Goal: Task Accomplishment & Management: Complete application form

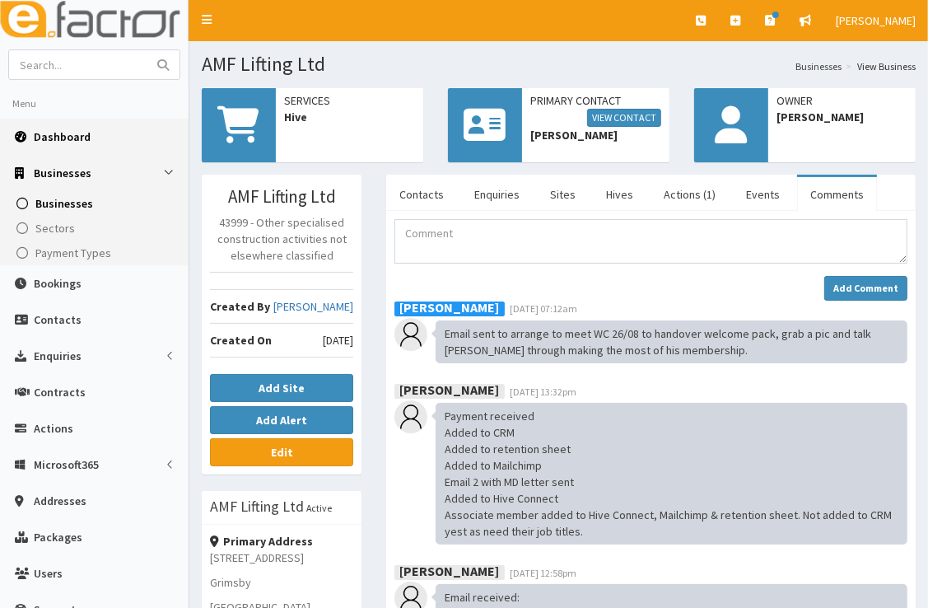
click at [84, 143] on span "Dashboard" at bounding box center [62, 136] width 57 height 15
click at [71, 138] on span "Dashboard" at bounding box center [62, 136] width 57 height 15
click at [68, 134] on span "Dashboard" at bounding box center [62, 136] width 57 height 15
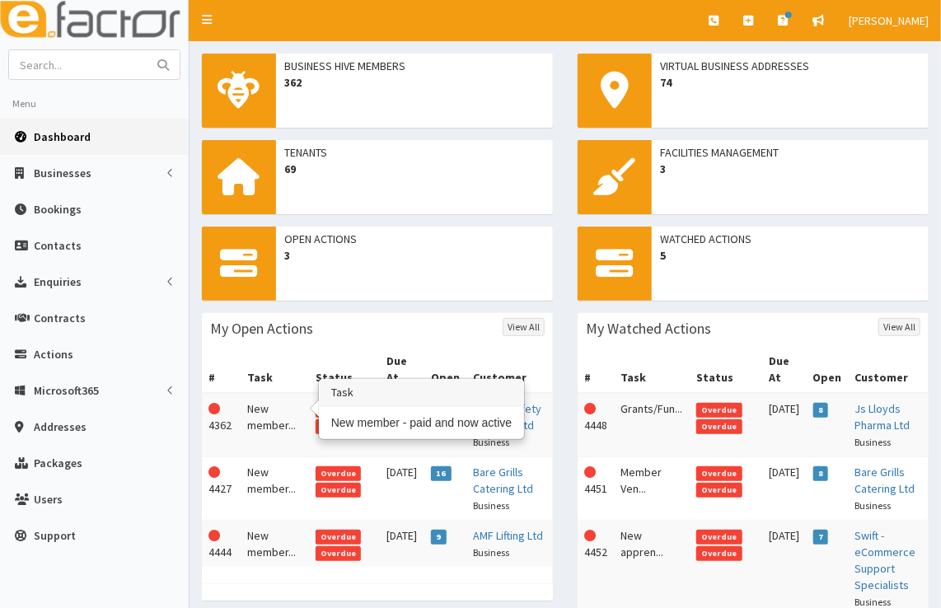
click at [264, 403] on td "New member..." at bounding box center [275, 425] width 68 height 64
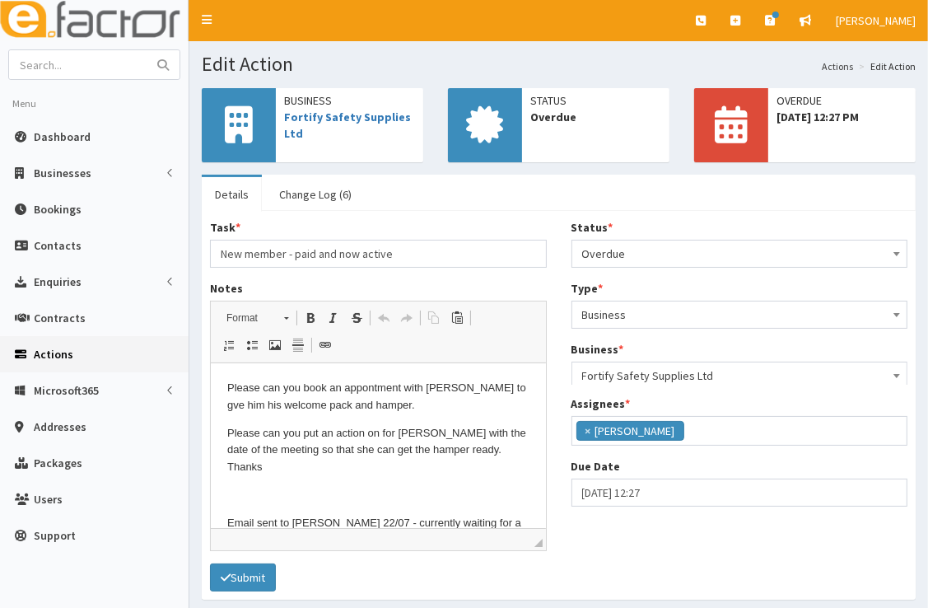
scroll to position [194, 0]
click at [661, 252] on span "Overdue" at bounding box center [740, 253] width 316 height 23
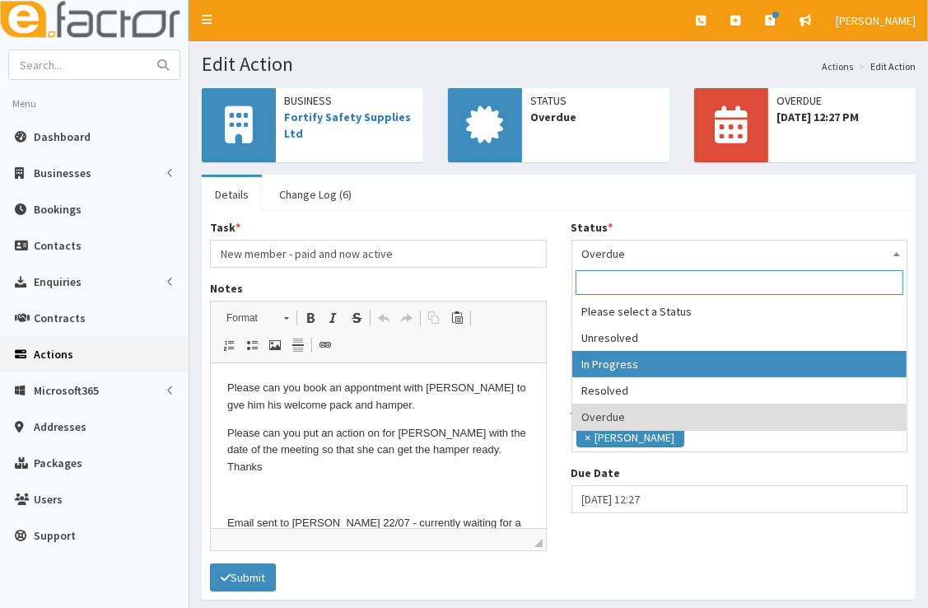
select select "2"
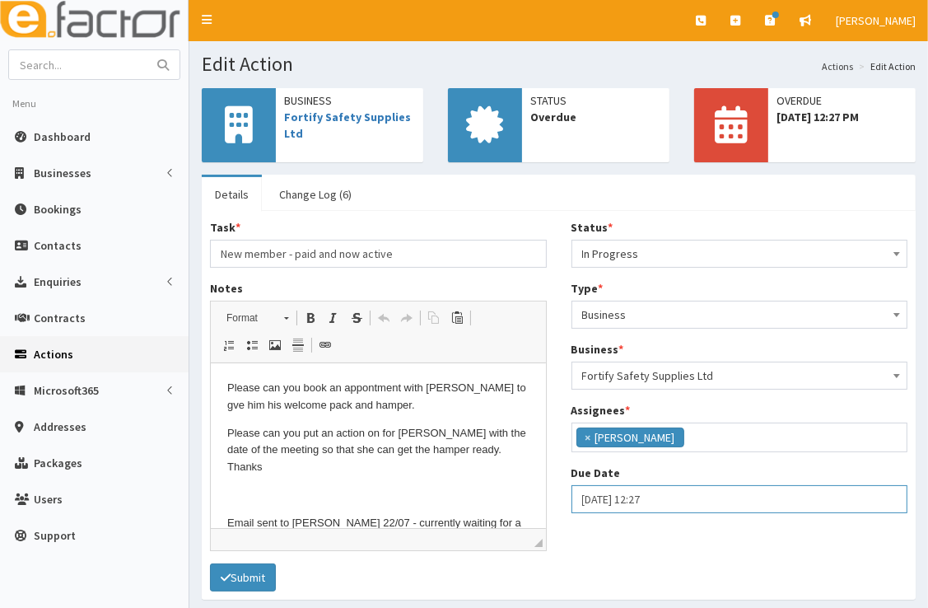
select select "12"
select select "27"
click at [695, 502] on input "14-08-2025 12:27" at bounding box center [740, 499] width 337 height 28
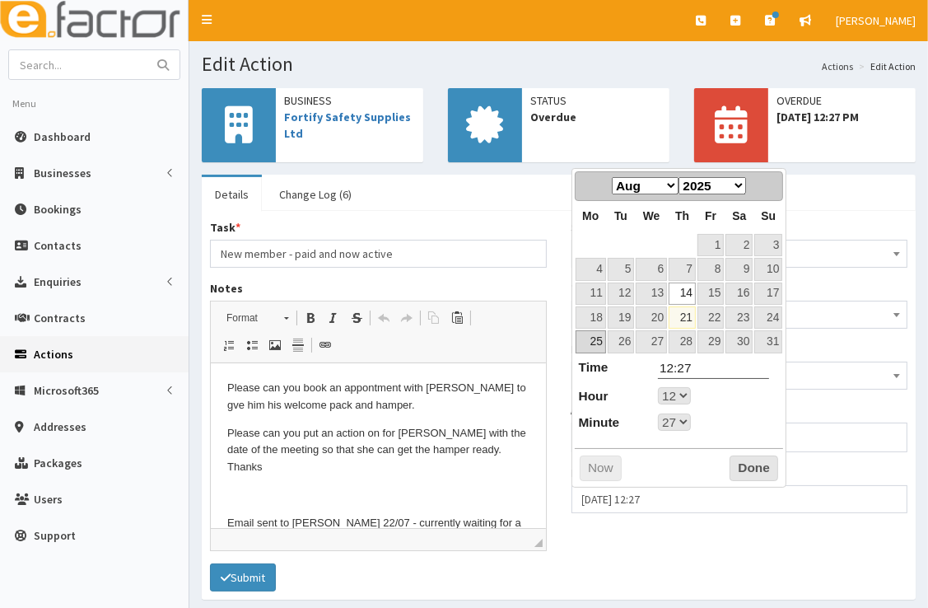
click at [602, 348] on link "25" at bounding box center [591, 341] width 30 height 22
type input "25-08-2025 12:27"
select select "12"
select select "27"
click at [741, 473] on button "Done" at bounding box center [754, 469] width 49 height 26
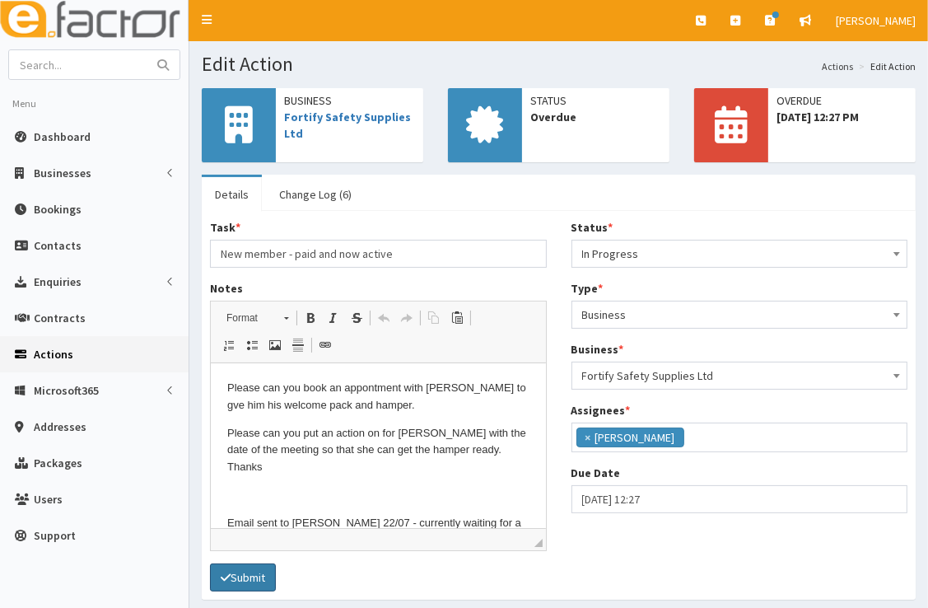
click at [254, 572] on button "Submit" at bounding box center [243, 578] width 66 height 28
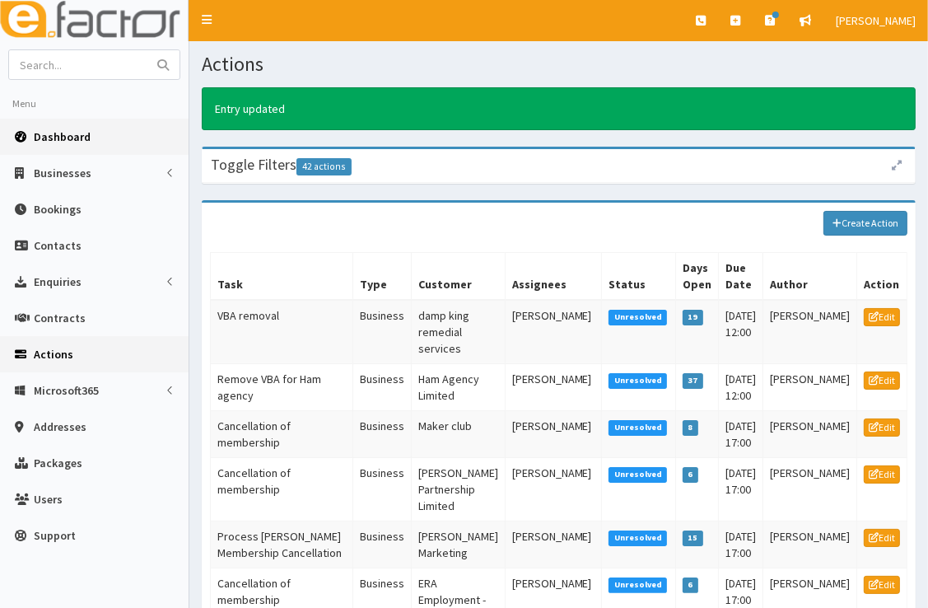
click at [86, 143] on span "Dashboard" at bounding box center [62, 136] width 57 height 15
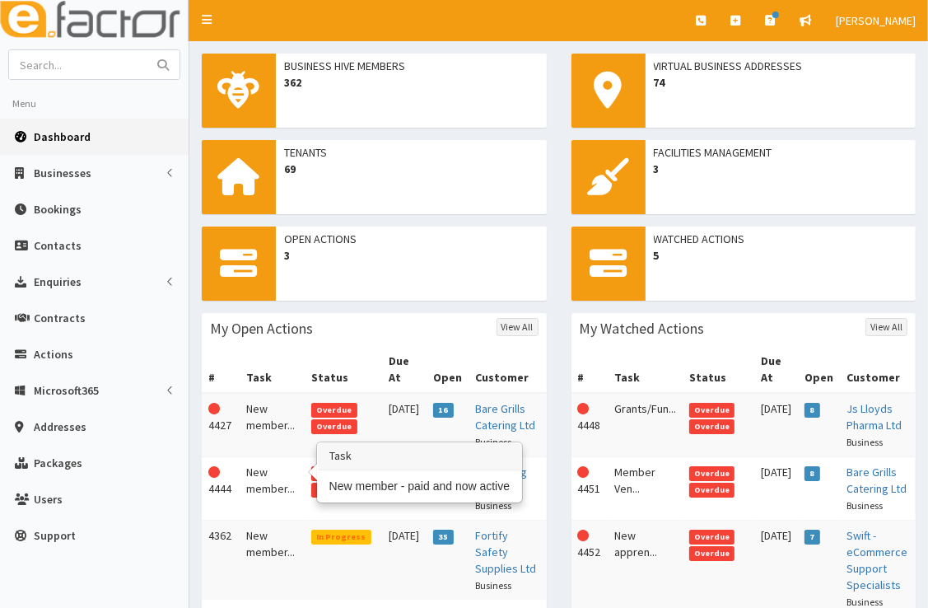
click at [272, 463] on td "New member..." at bounding box center [272, 488] width 65 height 63
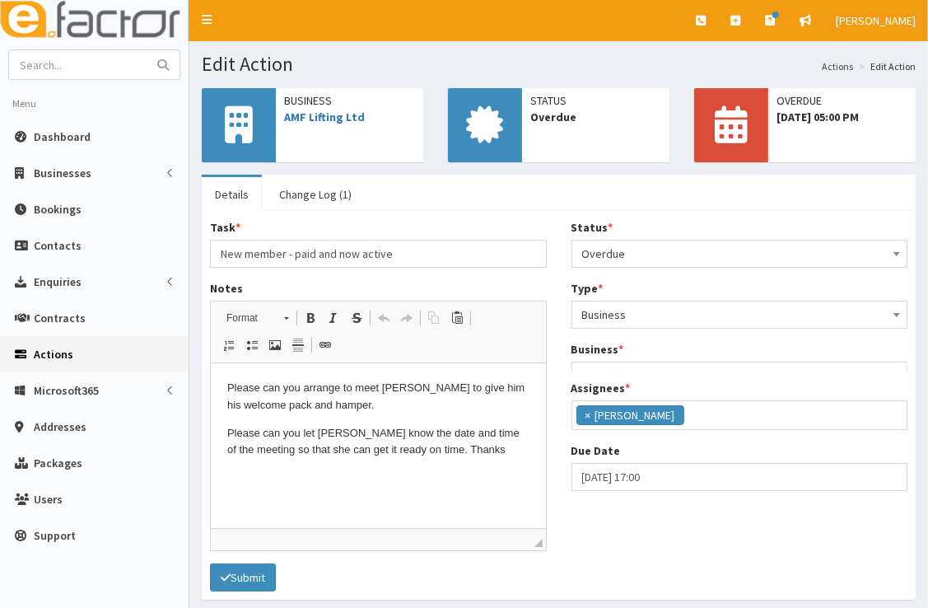
scroll to position [194, 0]
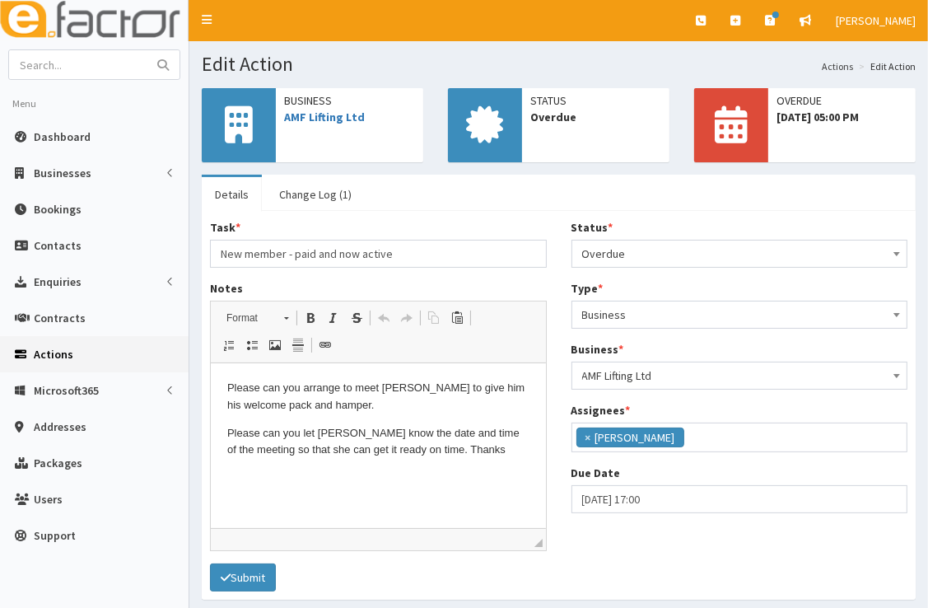
click at [662, 259] on span "Overdue" at bounding box center [740, 253] width 316 height 23
select select "2"
click at [473, 475] on html "Please can you arrange to meet Ashley to give him his welcome pack and hamper. …" at bounding box center [377, 419] width 335 height 112
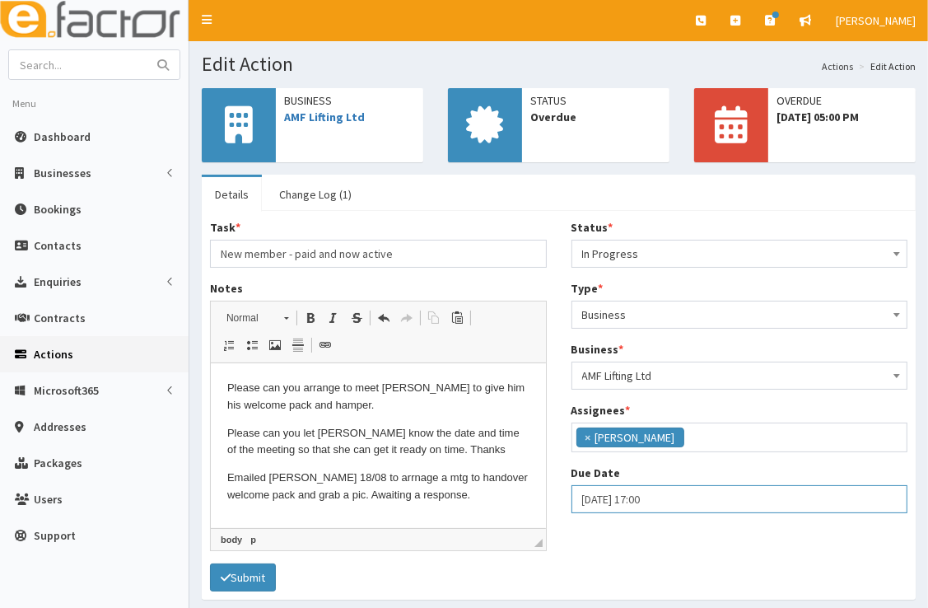
click at [614, 488] on input "14-08-2025 17:00" at bounding box center [740, 499] width 337 height 28
select select "17"
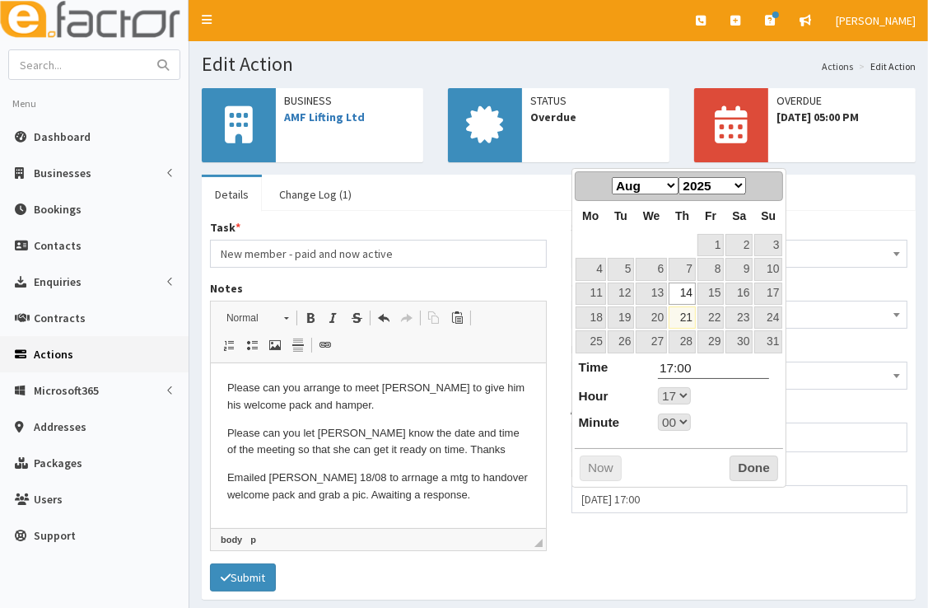
click at [682, 319] on link "21" at bounding box center [682, 317] width 27 height 22
type input "21-08-2025 17:00"
select select "17"
click at [707, 315] on link "22" at bounding box center [711, 317] width 26 height 22
type input "22-08-2025 17:00"
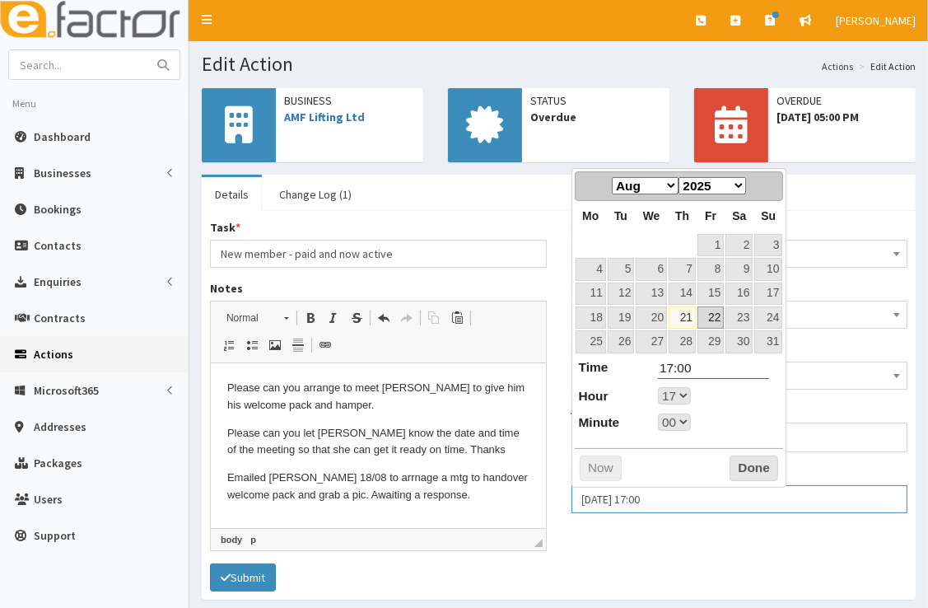
select select "17"
click at [751, 473] on button "Done" at bounding box center [754, 469] width 49 height 26
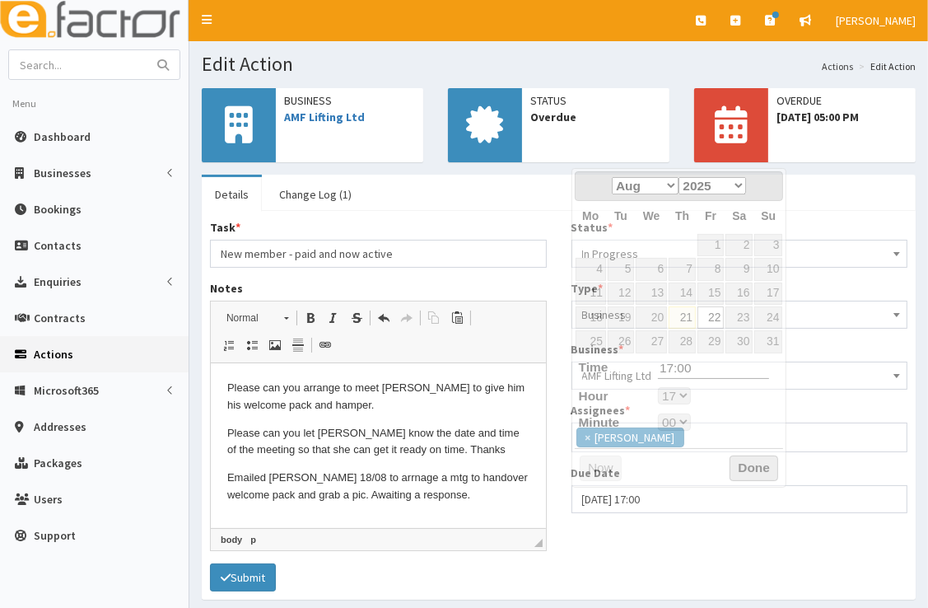
click at [751, 473] on body "E Toggle navigation Quick Create Create Business Create Booking" at bounding box center [464, 335] width 928 height 671
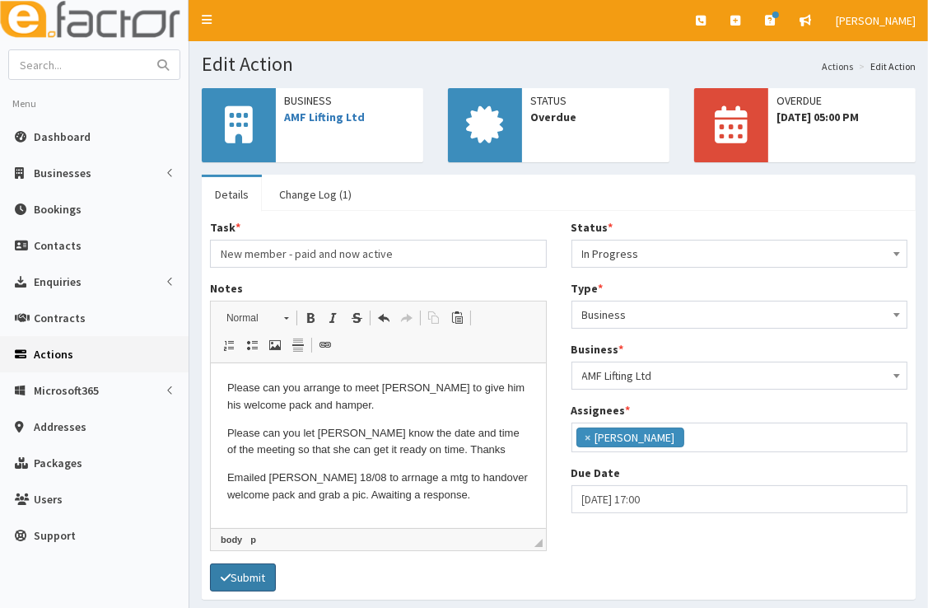
click at [254, 573] on button "Submit" at bounding box center [243, 578] width 66 height 28
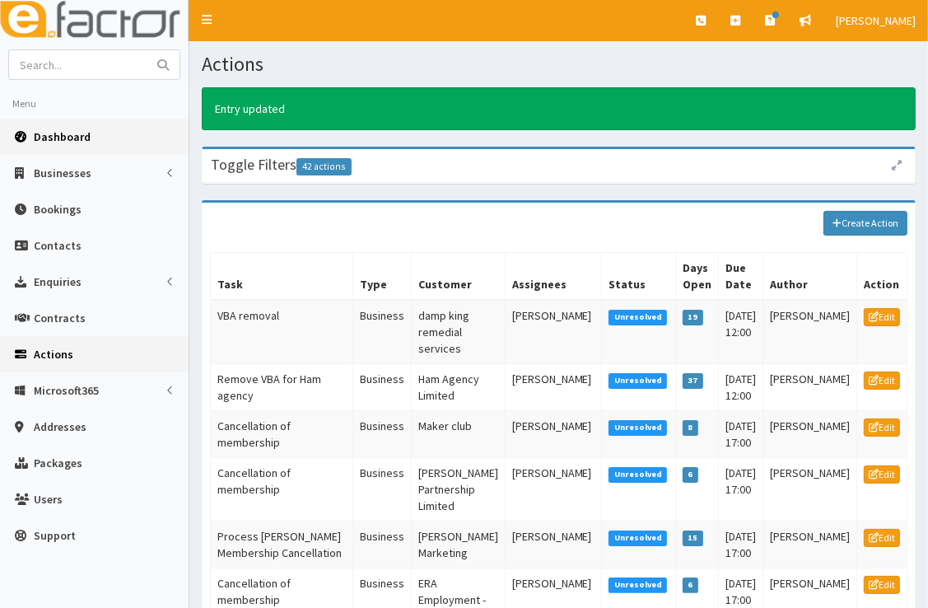
click at [77, 141] on span "Dashboard" at bounding box center [62, 136] width 57 height 15
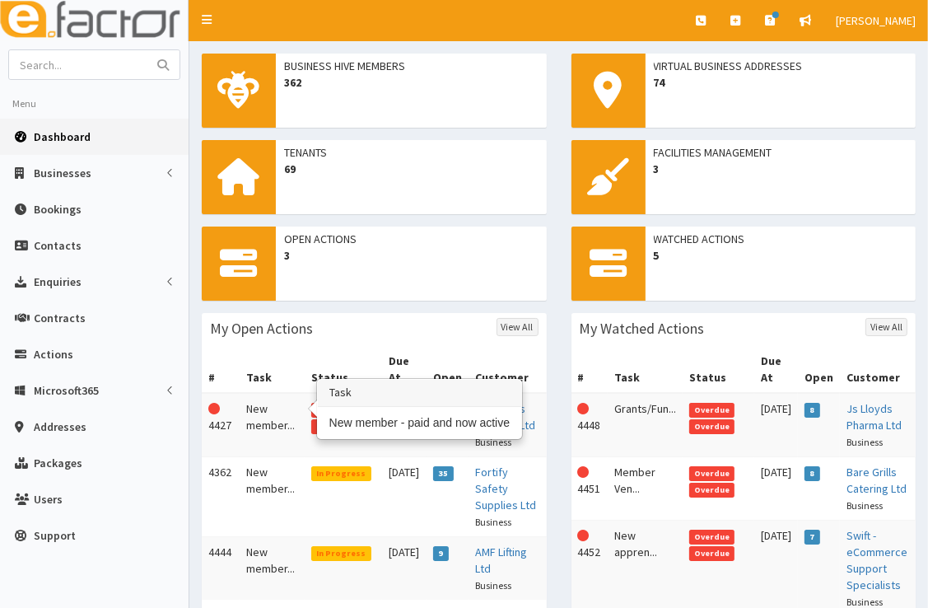
click at [260, 398] on td "New member..." at bounding box center [272, 425] width 65 height 64
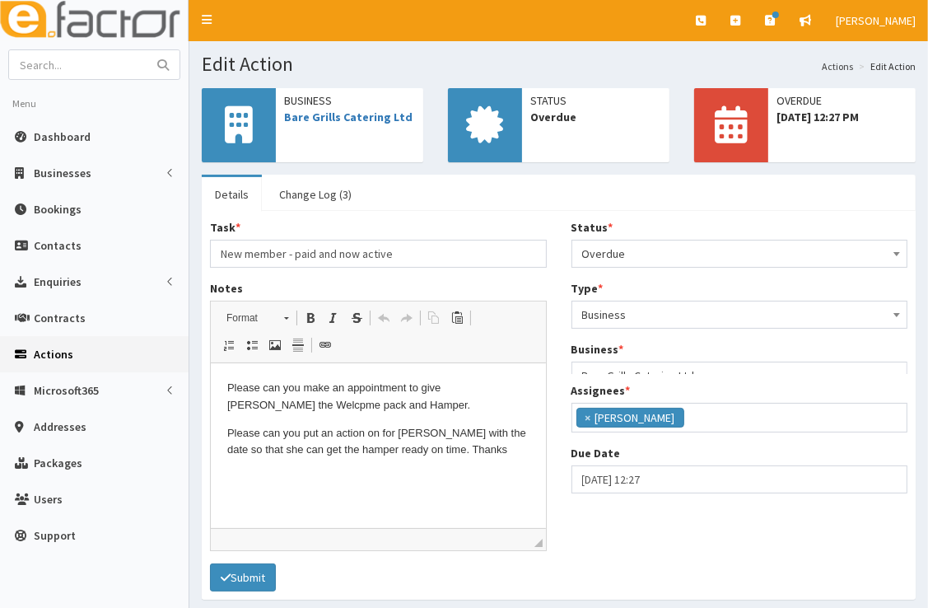
scroll to position [194, 0]
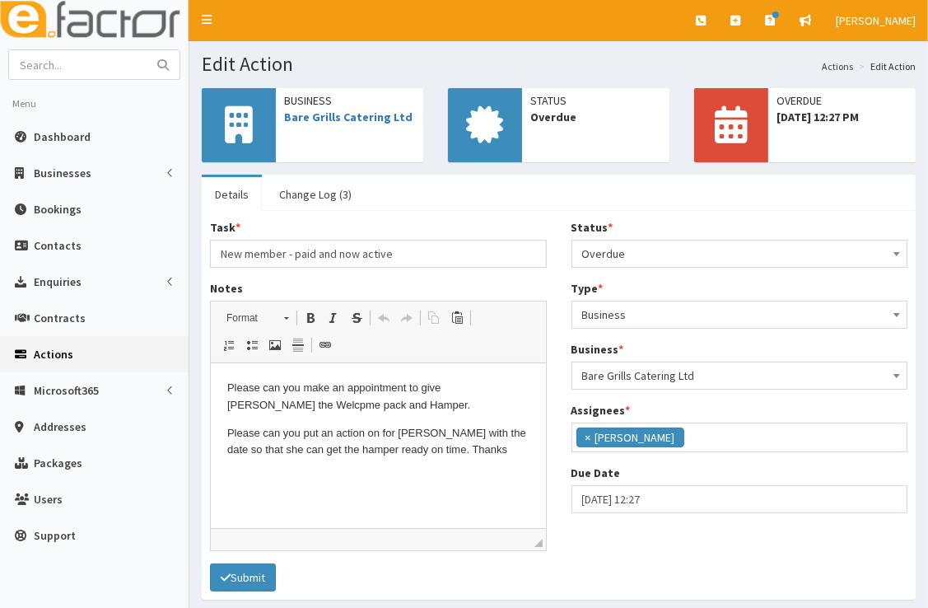
click at [460, 451] on p "Please can you put an action on for Jess with the date so that she can get the …" at bounding box center [378, 442] width 302 height 35
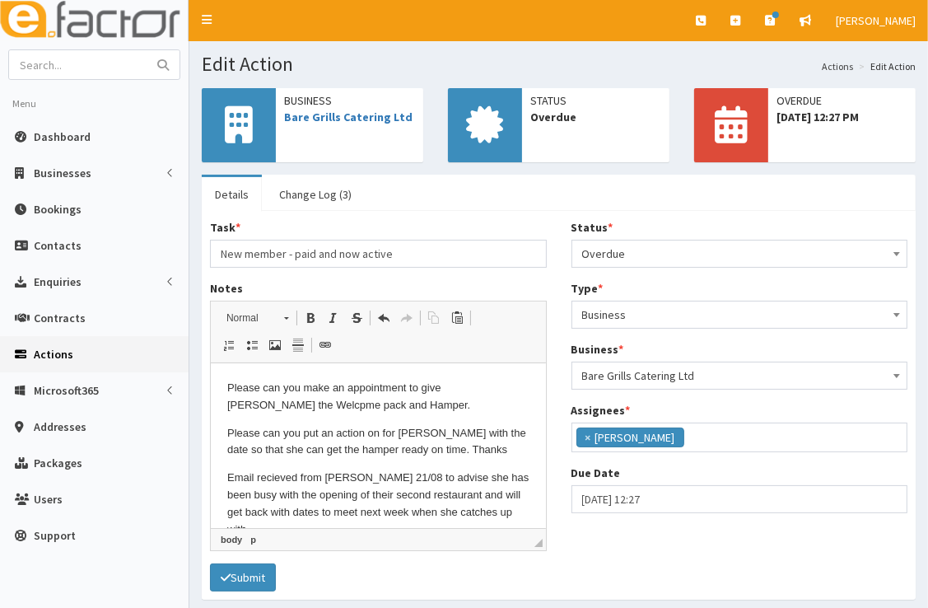
scroll to position [7, 0]
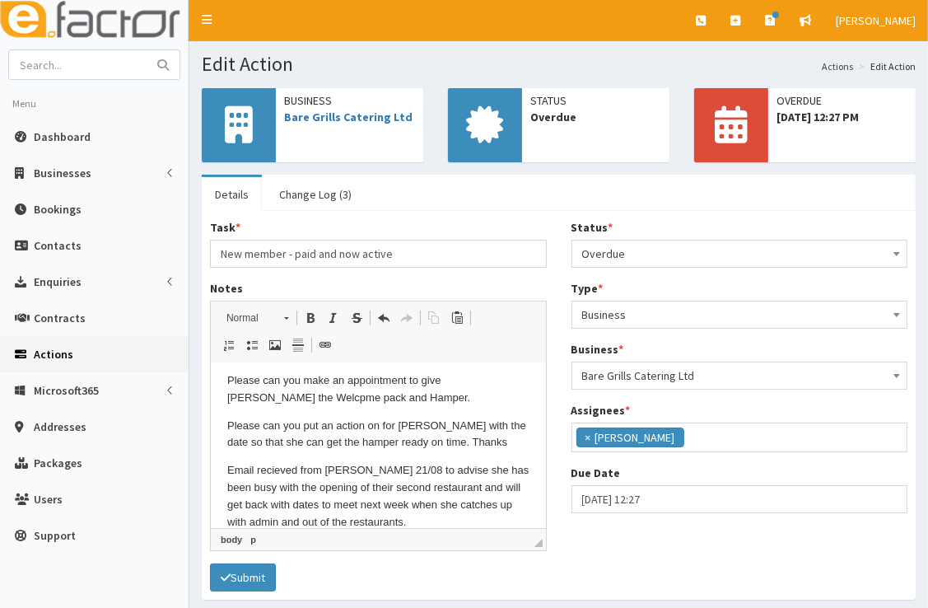
click at [648, 254] on span "Overdue" at bounding box center [740, 253] width 316 height 23
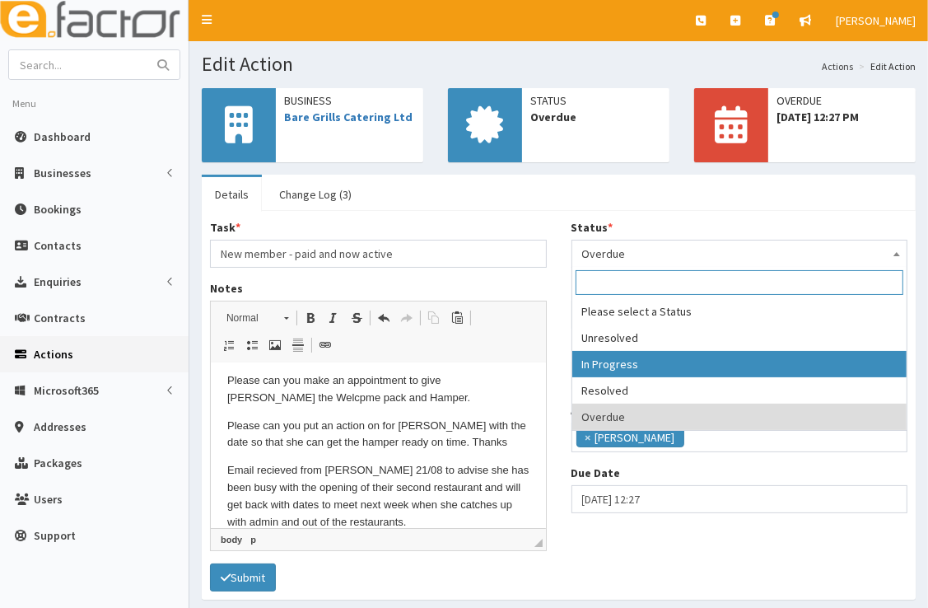
select select "2"
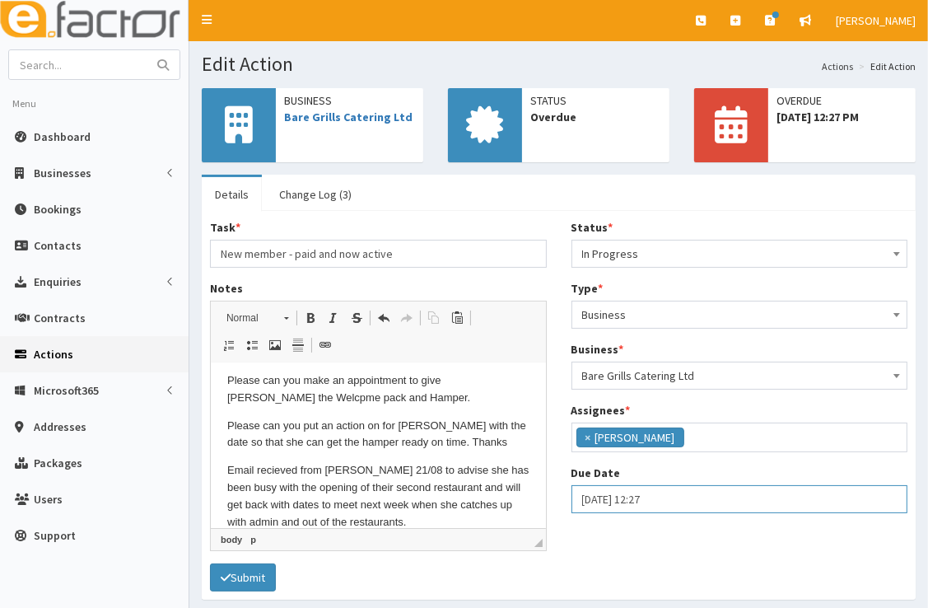
select select "12"
select select "27"
click at [653, 494] on input "14-08-2025 12:27" at bounding box center [740, 499] width 337 height 28
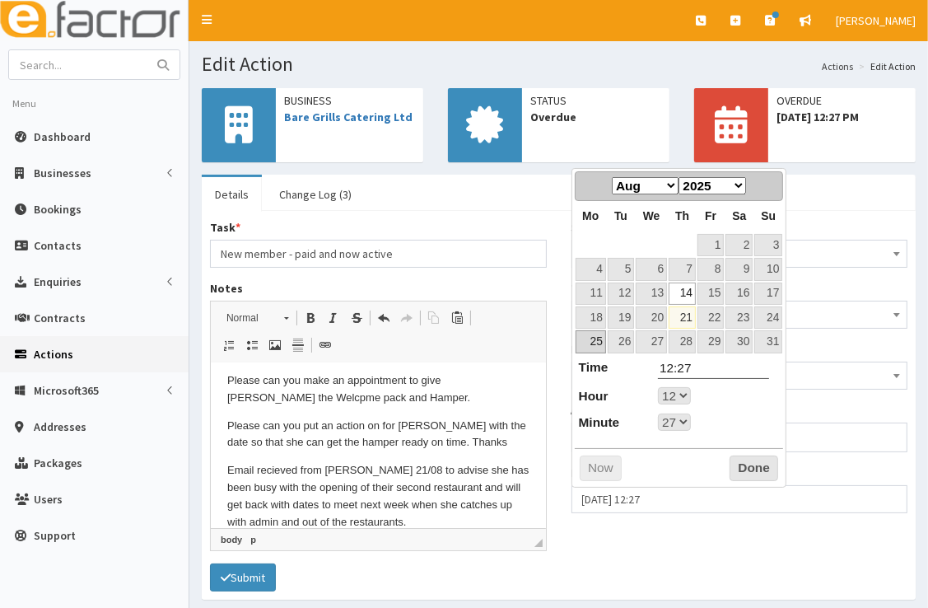
click at [599, 342] on link "25" at bounding box center [591, 341] width 30 height 22
type input "25-08-2025 12:27"
select select "12"
select select "27"
click at [738, 459] on button "Done" at bounding box center [754, 469] width 49 height 26
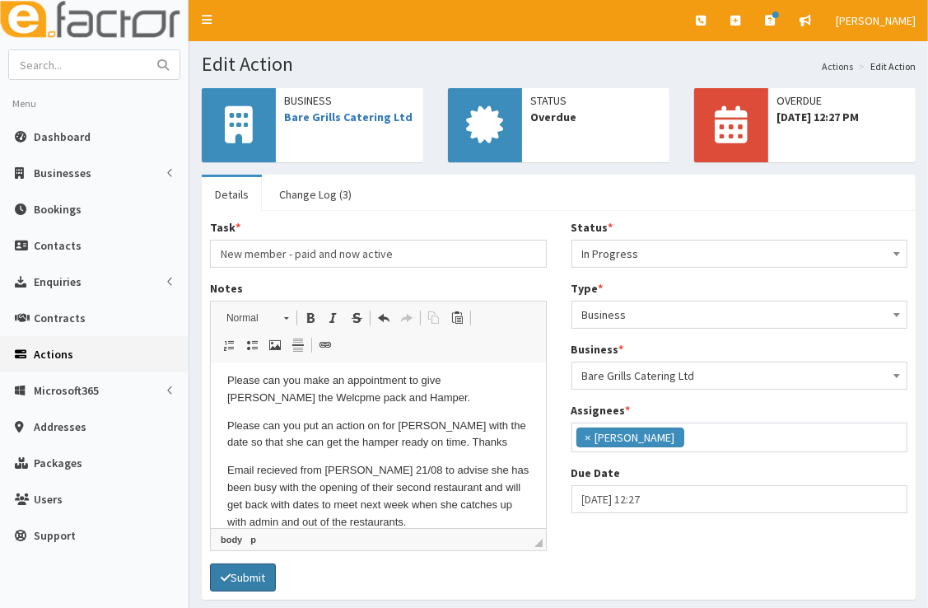
click at [253, 574] on button "Submit" at bounding box center [243, 578] width 66 height 28
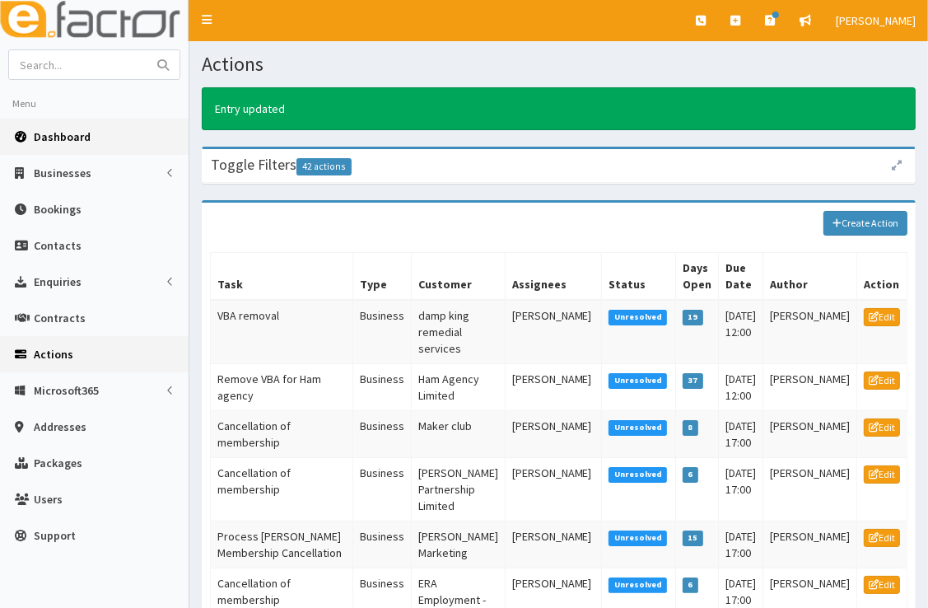
click at [99, 138] on link "Dashboard" at bounding box center [94, 137] width 189 height 36
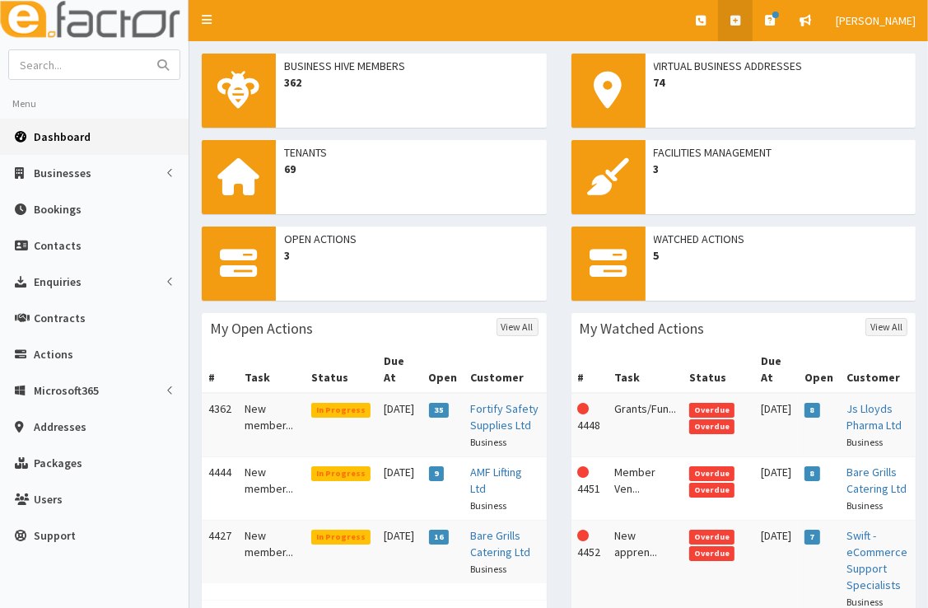
click at [731, 24] on link at bounding box center [735, 20] width 35 height 41
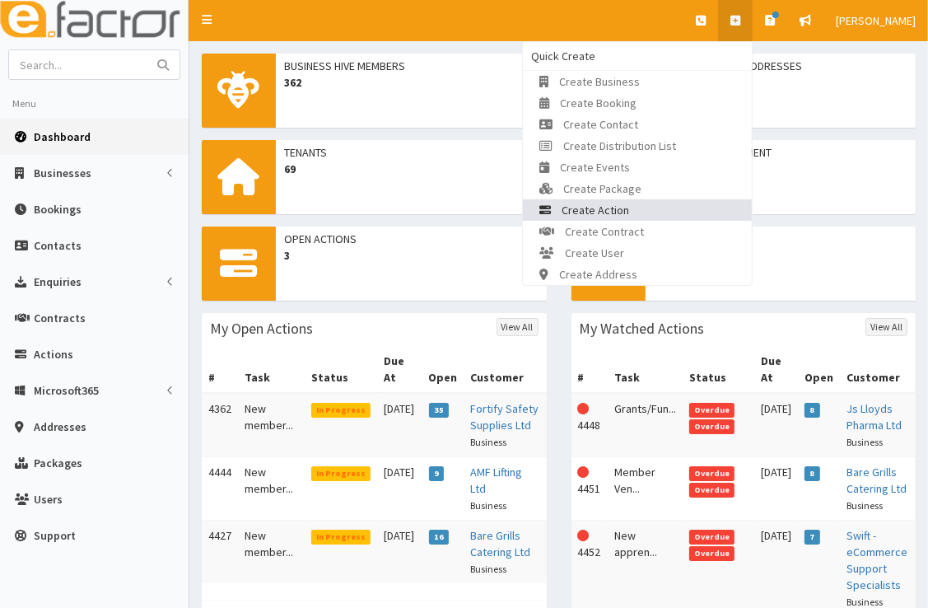
click at [696, 209] on link "Create Action" at bounding box center [637, 209] width 229 height 21
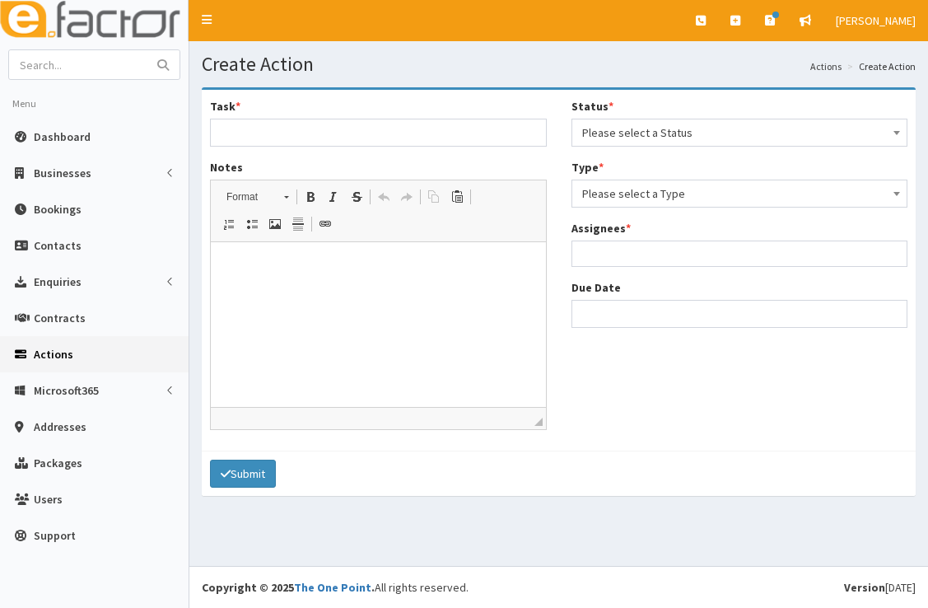
select select
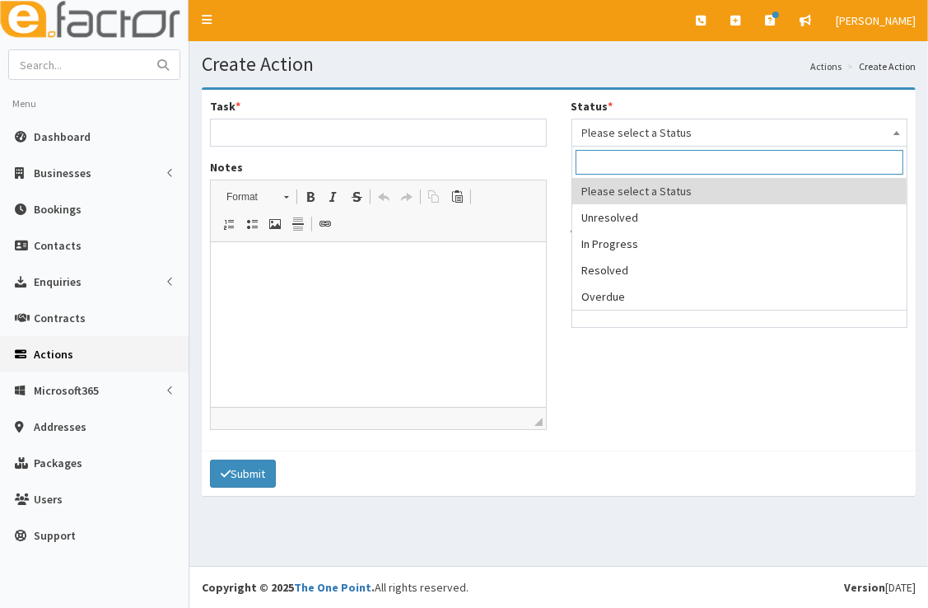
click at [662, 124] on span "Please select a Status" at bounding box center [740, 132] width 316 height 23
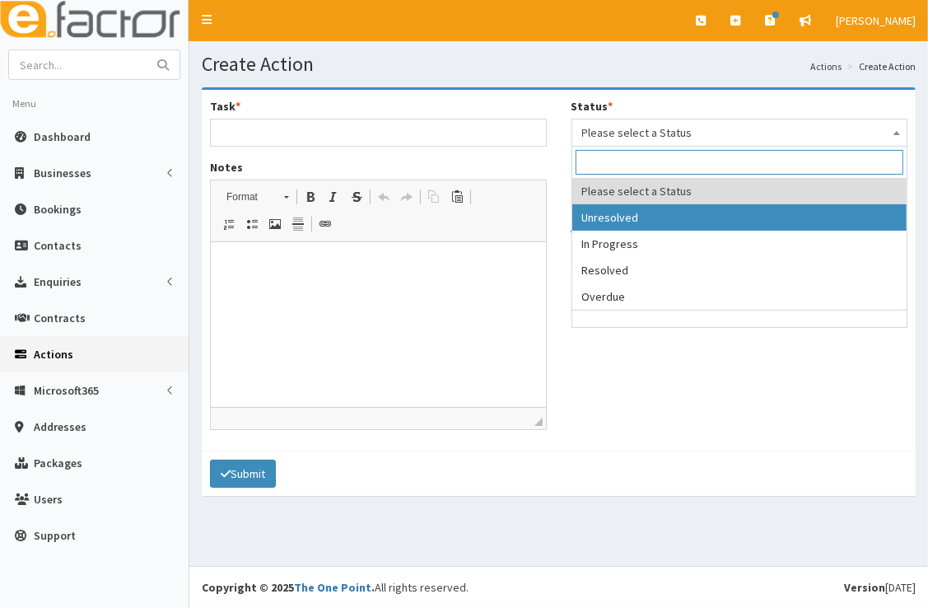
select select "1"
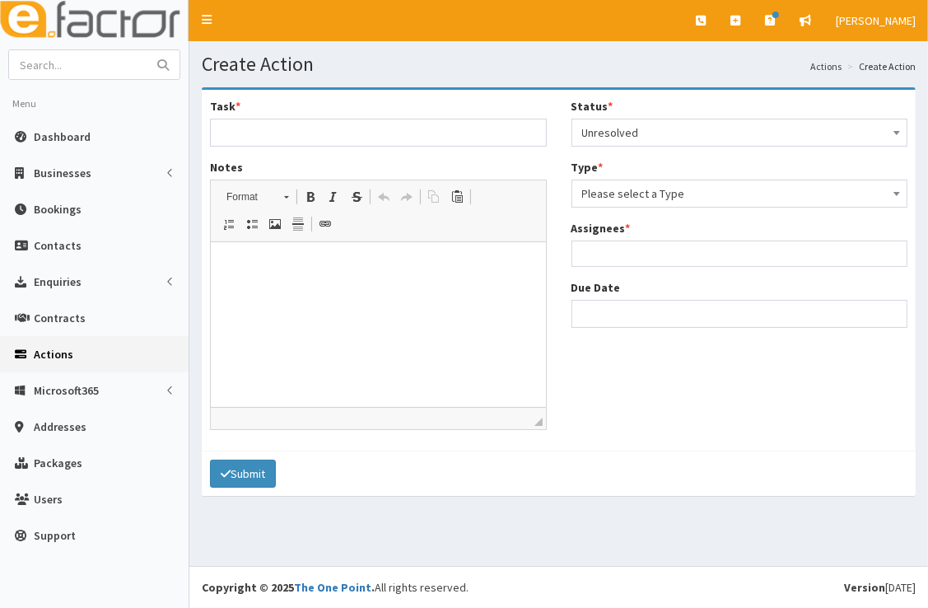
click at [675, 196] on span "Please select a Type" at bounding box center [740, 193] width 316 height 23
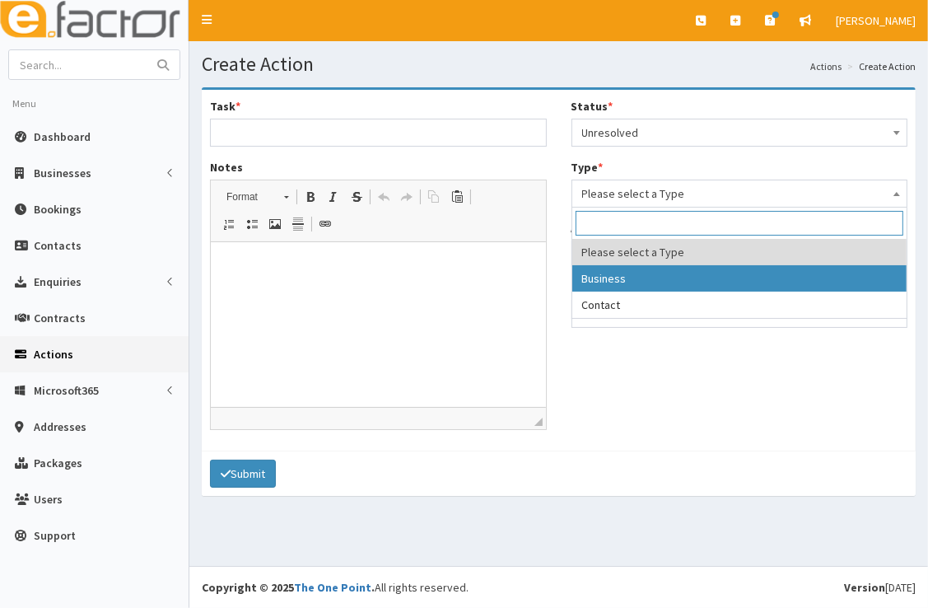
select select "business"
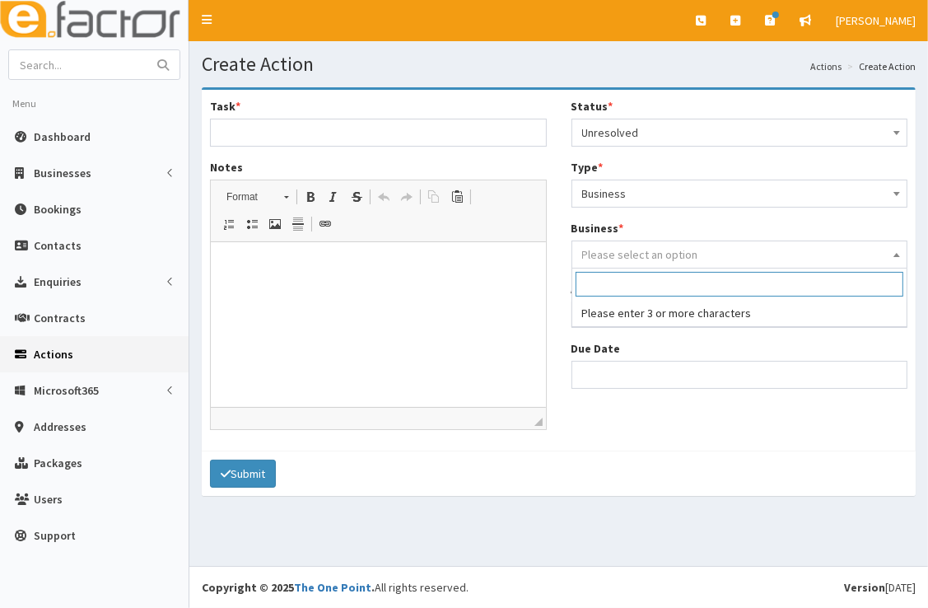
click at [670, 252] on span "Please select an option" at bounding box center [640, 254] width 116 height 15
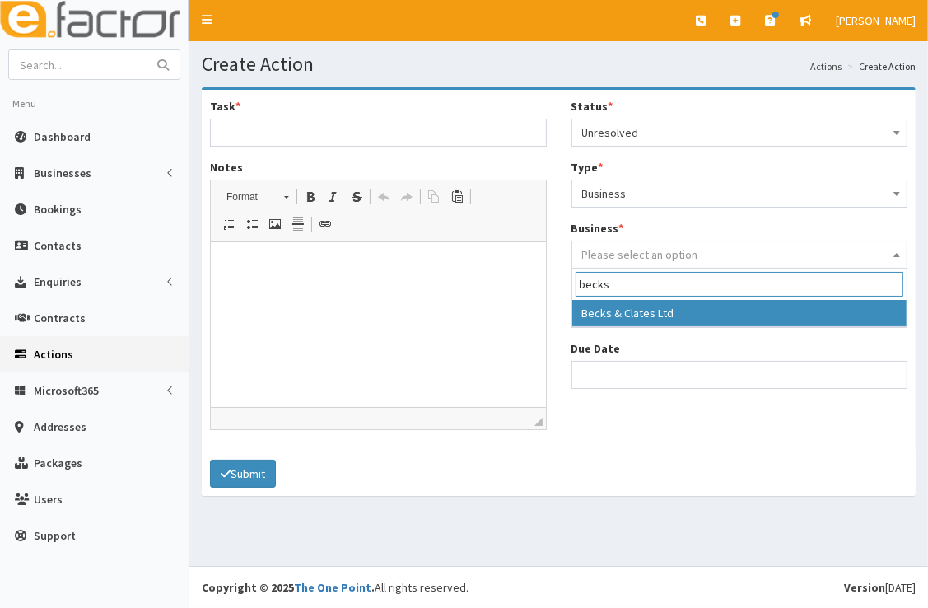
type input "becks"
select select "3788"
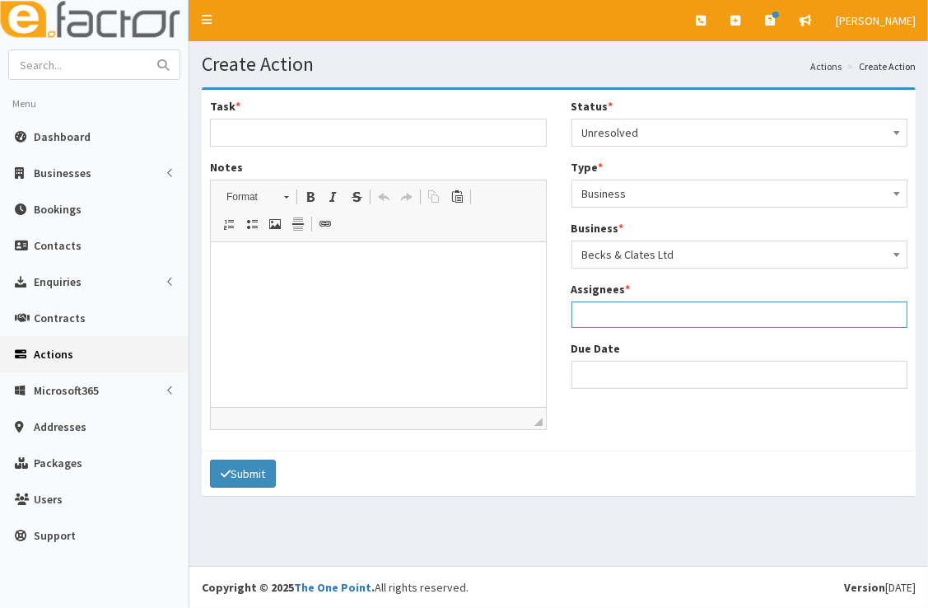
click at [679, 319] on ul at bounding box center [740, 312] width 335 height 21
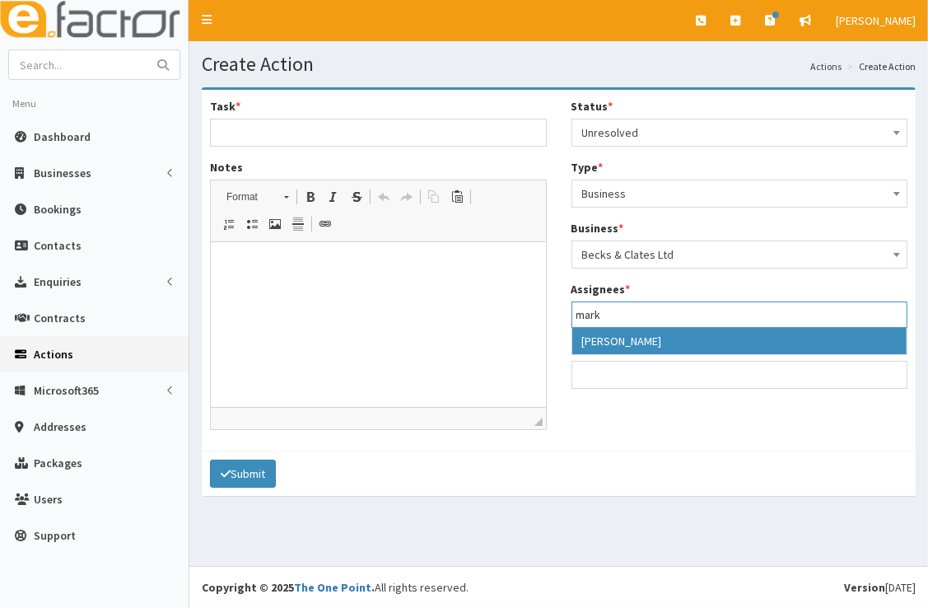
type input "mark"
select select "3"
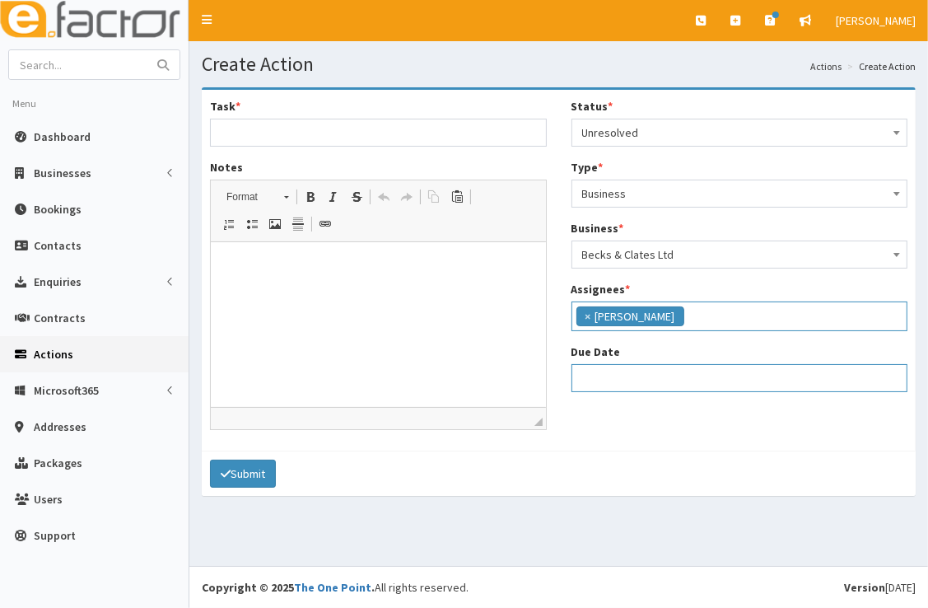
click at [649, 367] on input "Due Date" at bounding box center [740, 378] width 337 height 28
select select "12"
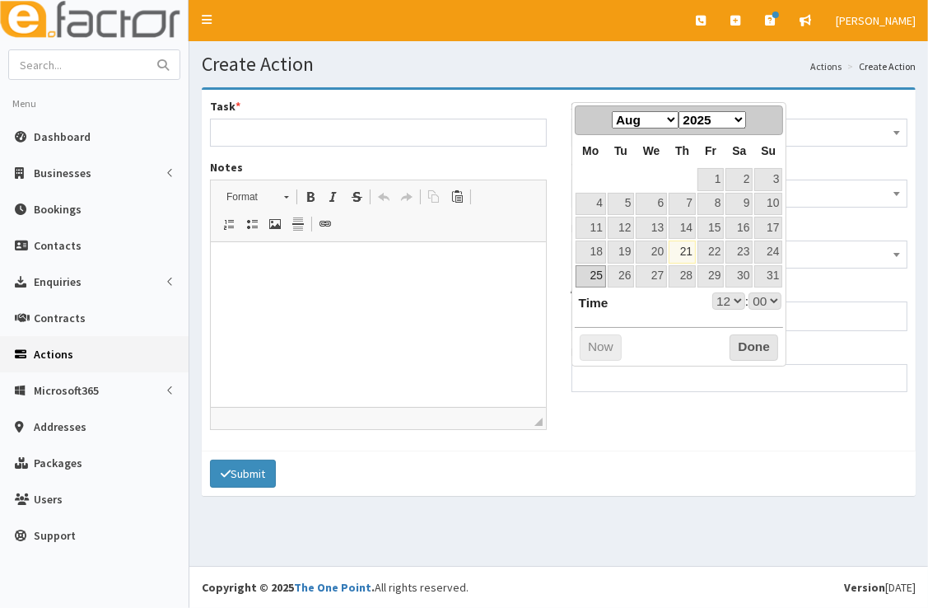
click at [594, 278] on link "25" at bounding box center [591, 276] width 30 height 22
type input "25-08-2025 12:00"
select select "12"
click at [618, 281] on link "26" at bounding box center [621, 276] width 26 height 22
type input "26-08-2025 12:00"
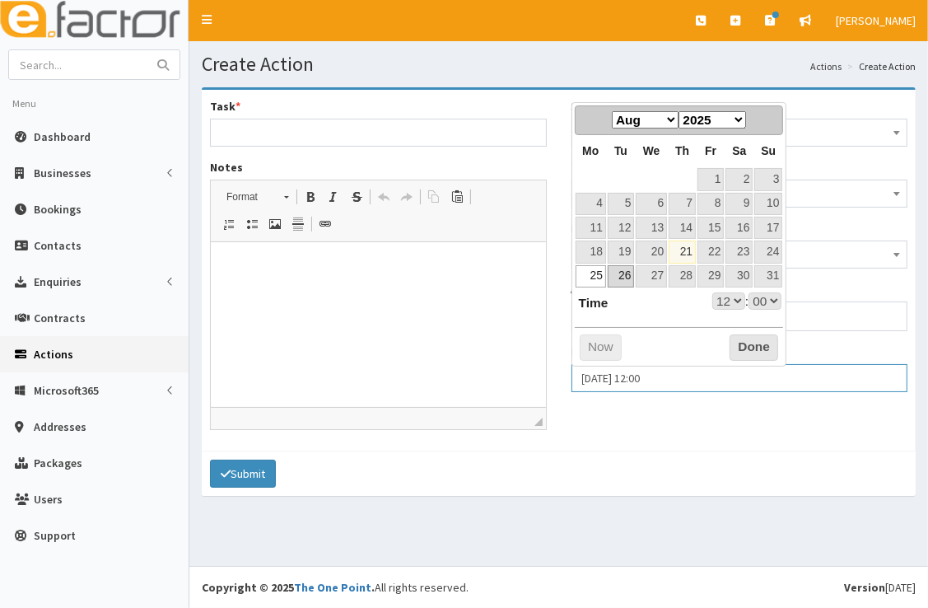
select select "12"
click at [740, 344] on button "Done" at bounding box center [754, 347] width 49 height 26
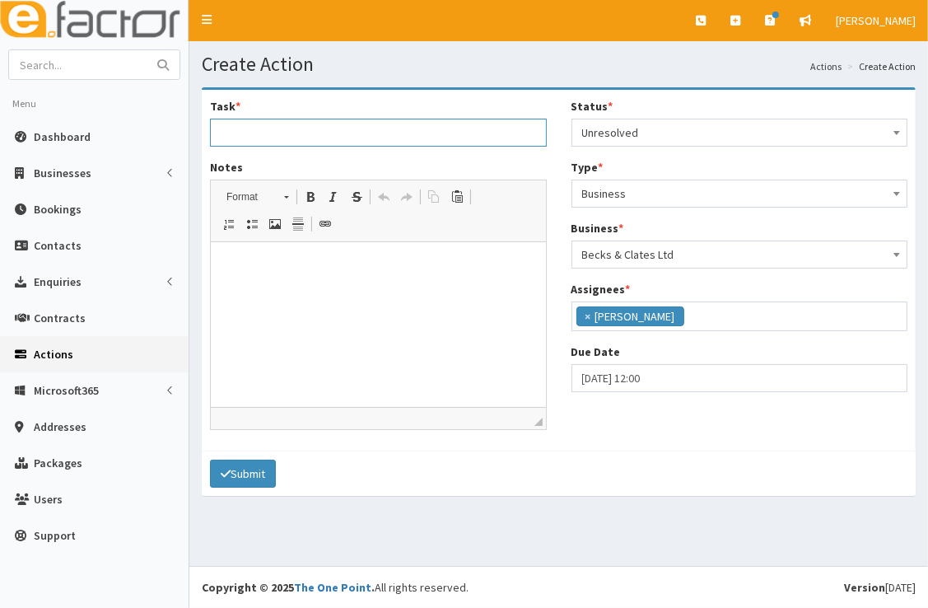
click at [349, 133] on input "Task *" at bounding box center [378, 133] width 337 height 28
type input "Sales and Lead Generation Masterclass/Workshop"
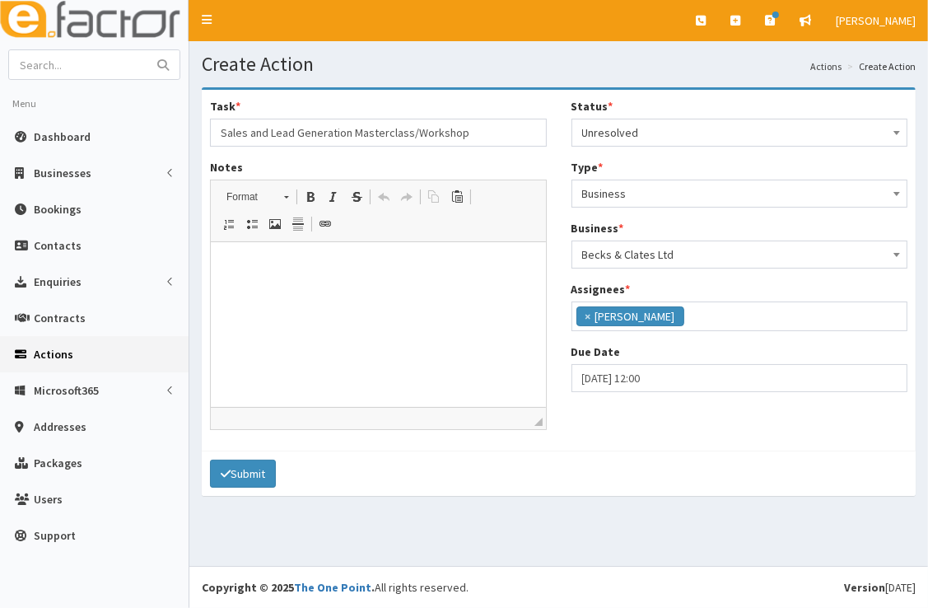
click at [376, 288] on html at bounding box center [377, 267] width 335 height 50
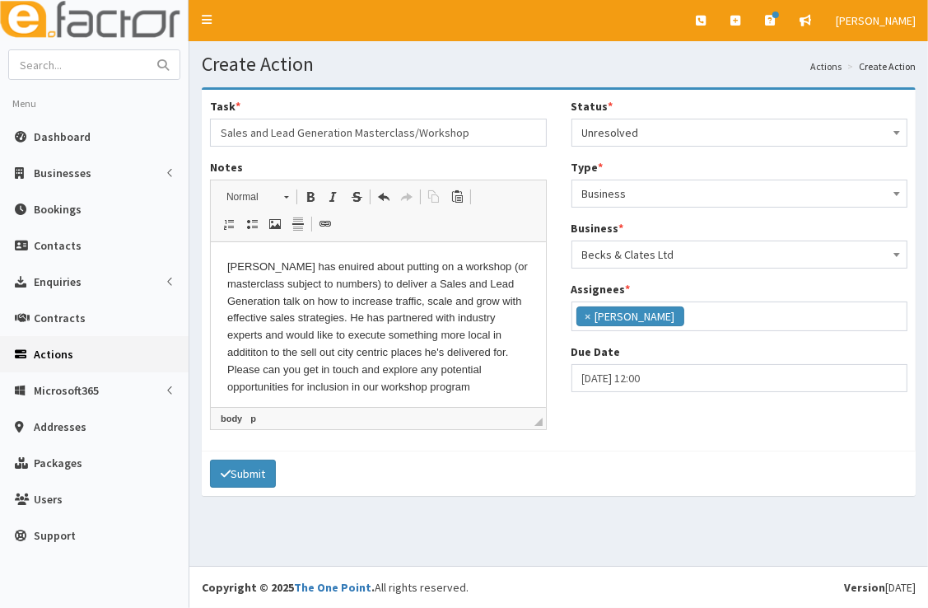
scroll to position [3, 0]
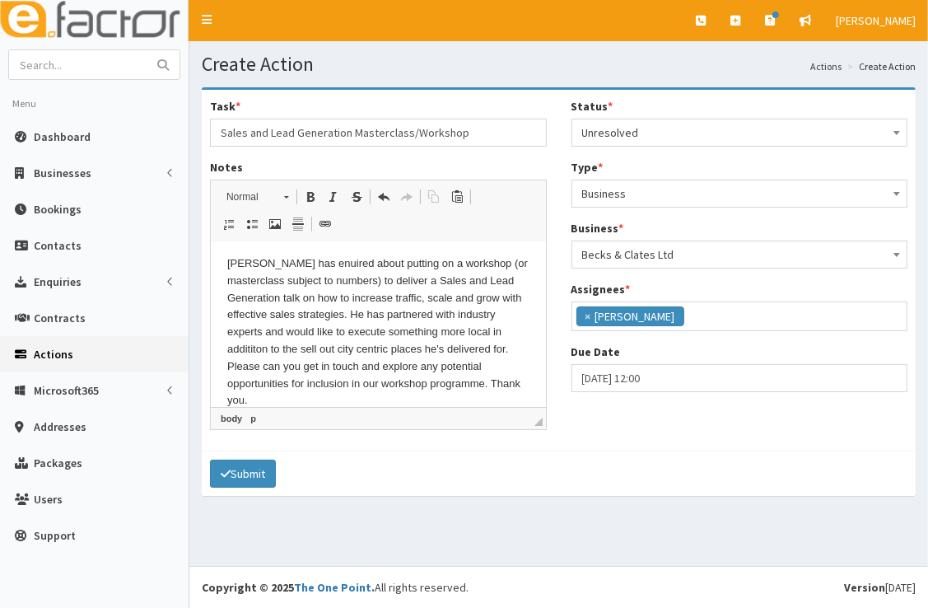
click at [273, 371] on p "Owen has enuired about putting on a workshop (or masterclass subject to numbers…" at bounding box center [378, 332] width 302 height 154
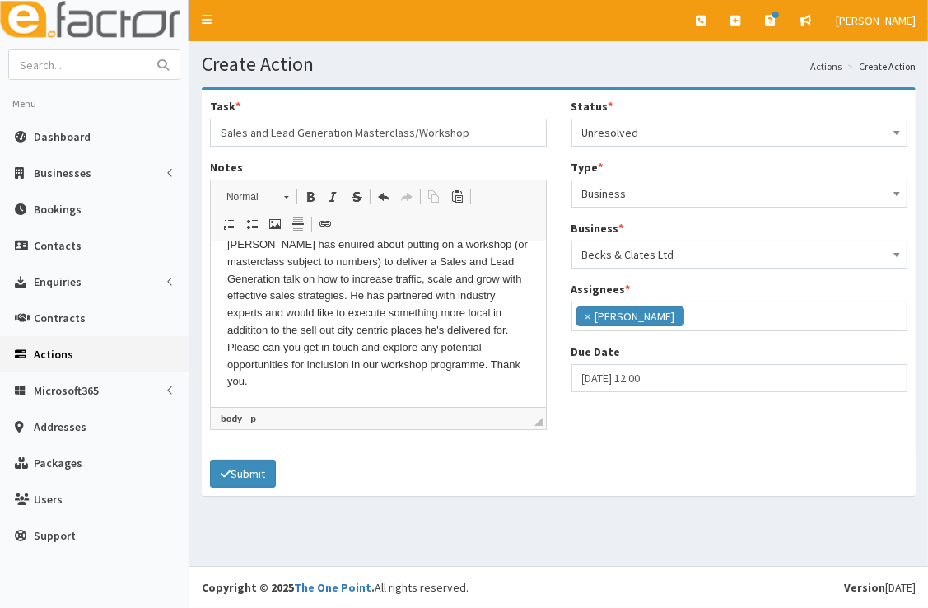
scroll to position [0, 0]
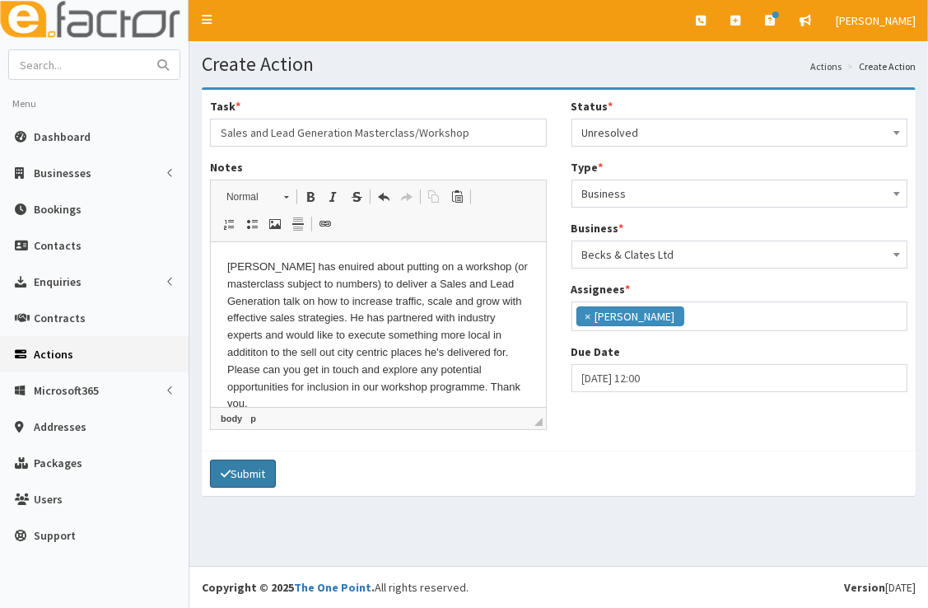
click at [262, 473] on button "Submit" at bounding box center [243, 474] width 66 height 28
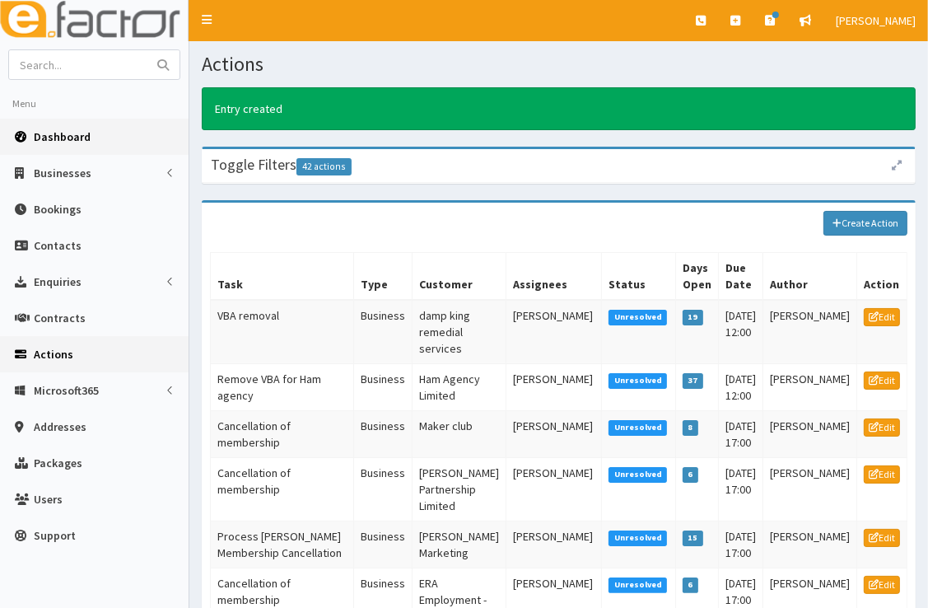
click at [110, 139] on link "Dashboard" at bounding box center [94, 137] width 189 height 36
